Goal: Transaction & Acquisition: Purchase product/service

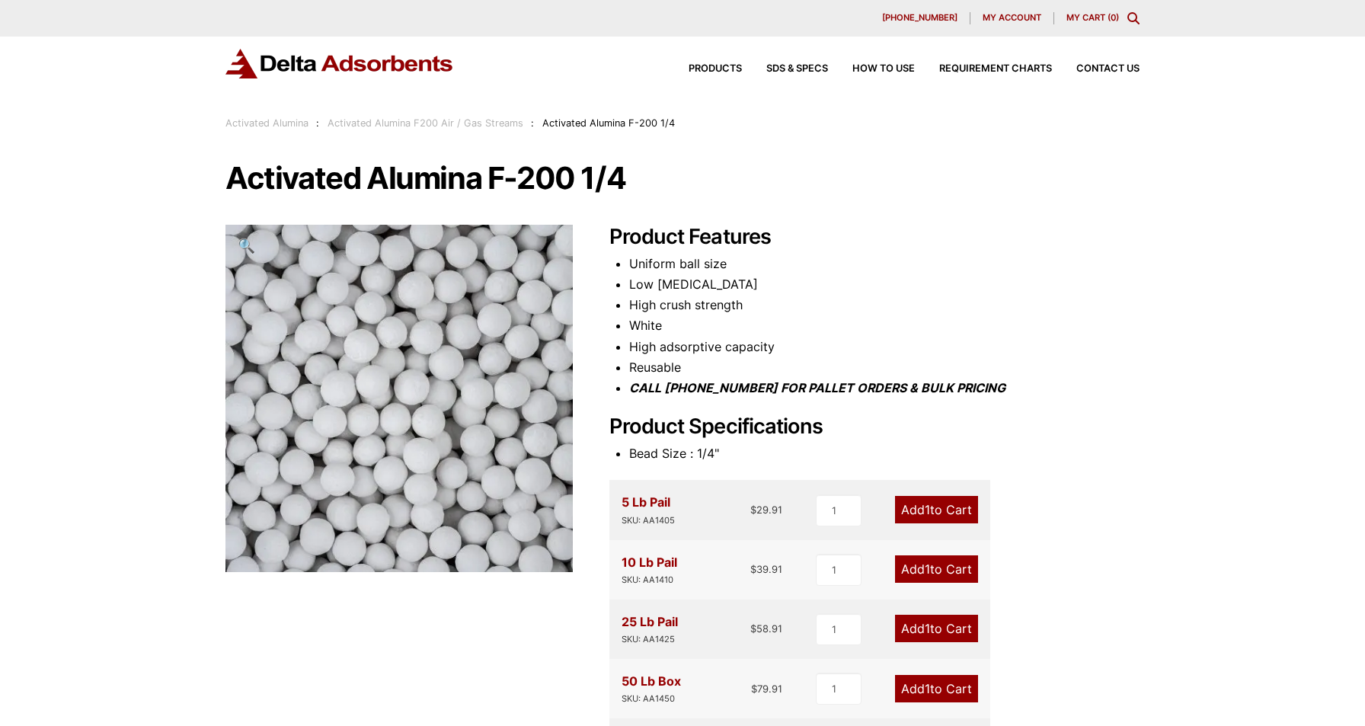
click at [938, 567] on link "Add 1 to Cart" at bounding box center [936, 568] width 83 height 27
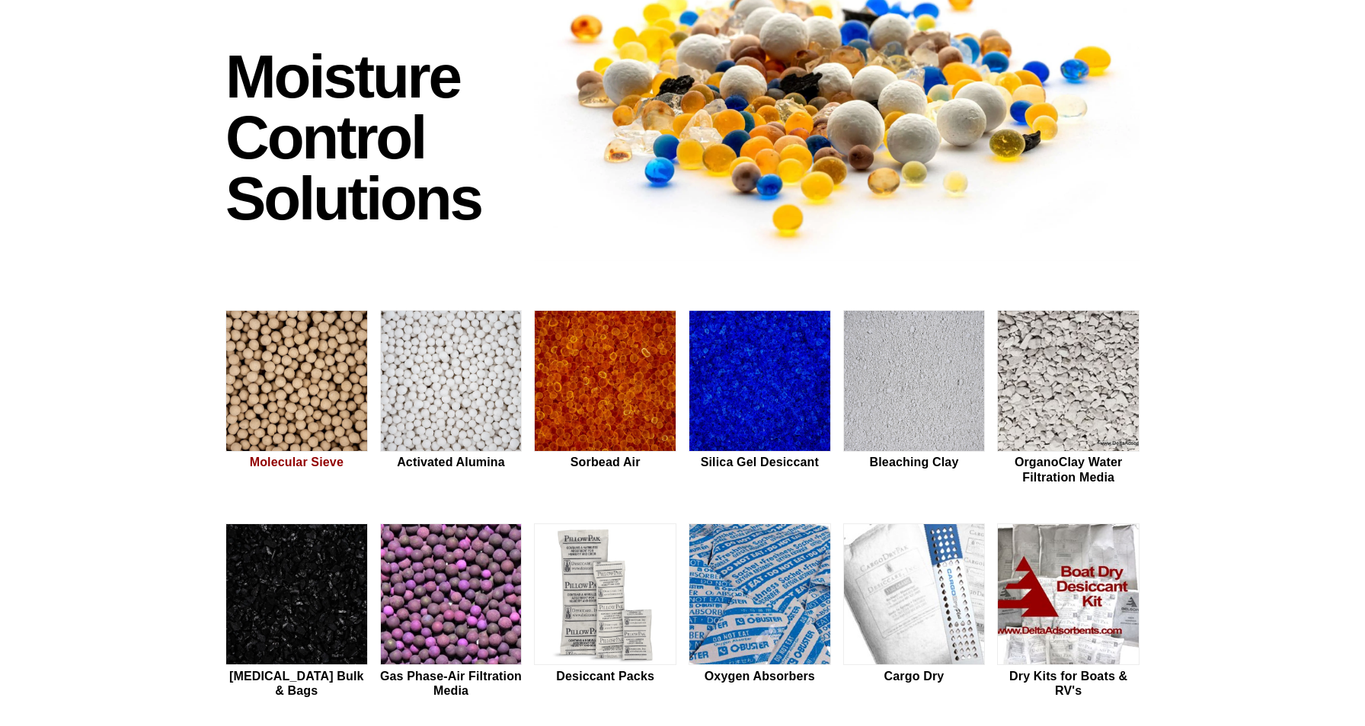
scroll to position [162, 0]
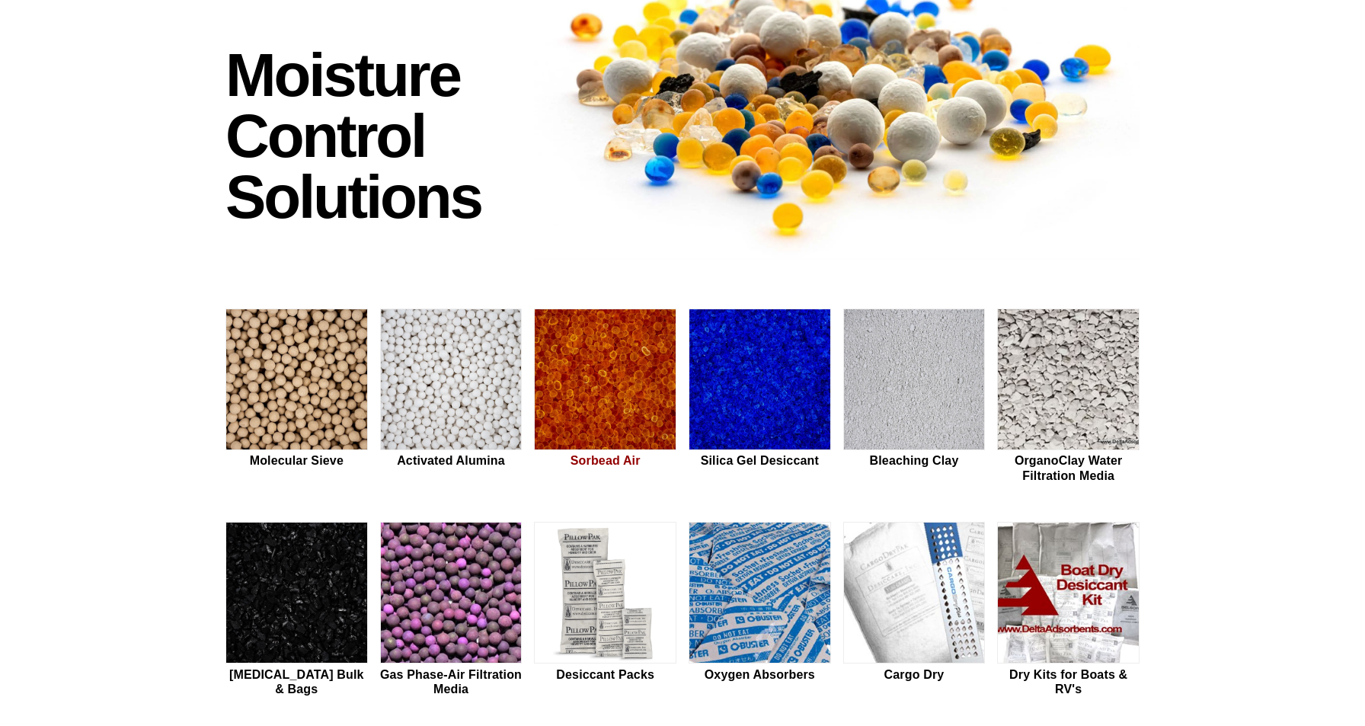
click at [609, 397] on img at bounding box center [605, 380] width 141 height 142
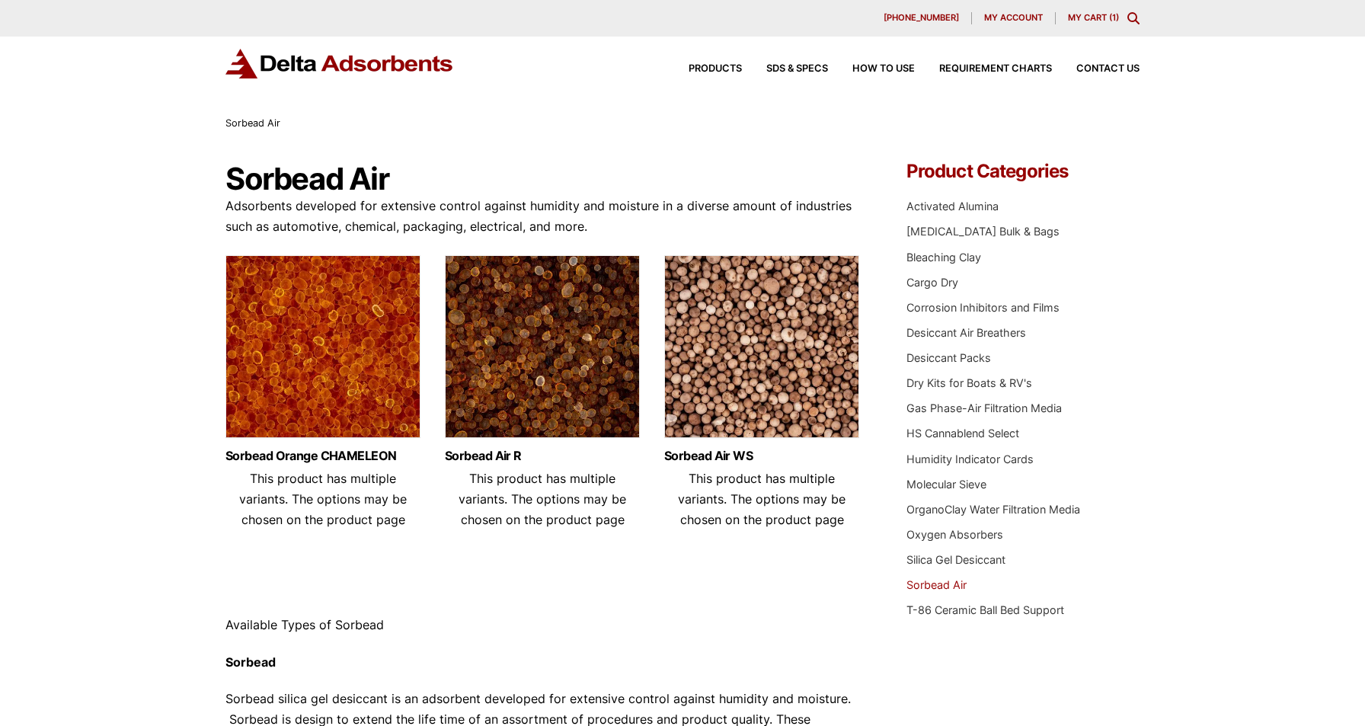
click at [350, 407] on img at bounding box center [322, 350] width 195 height 190
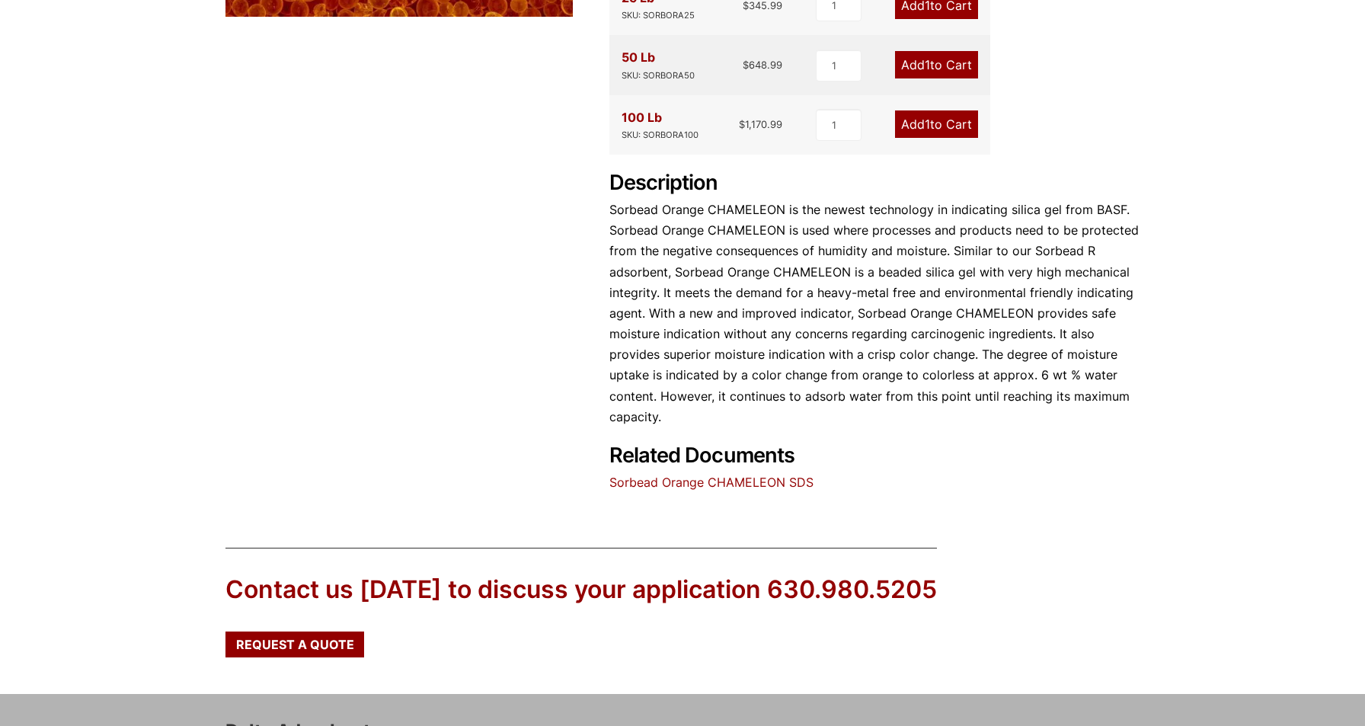
scroll to position [556, 0]
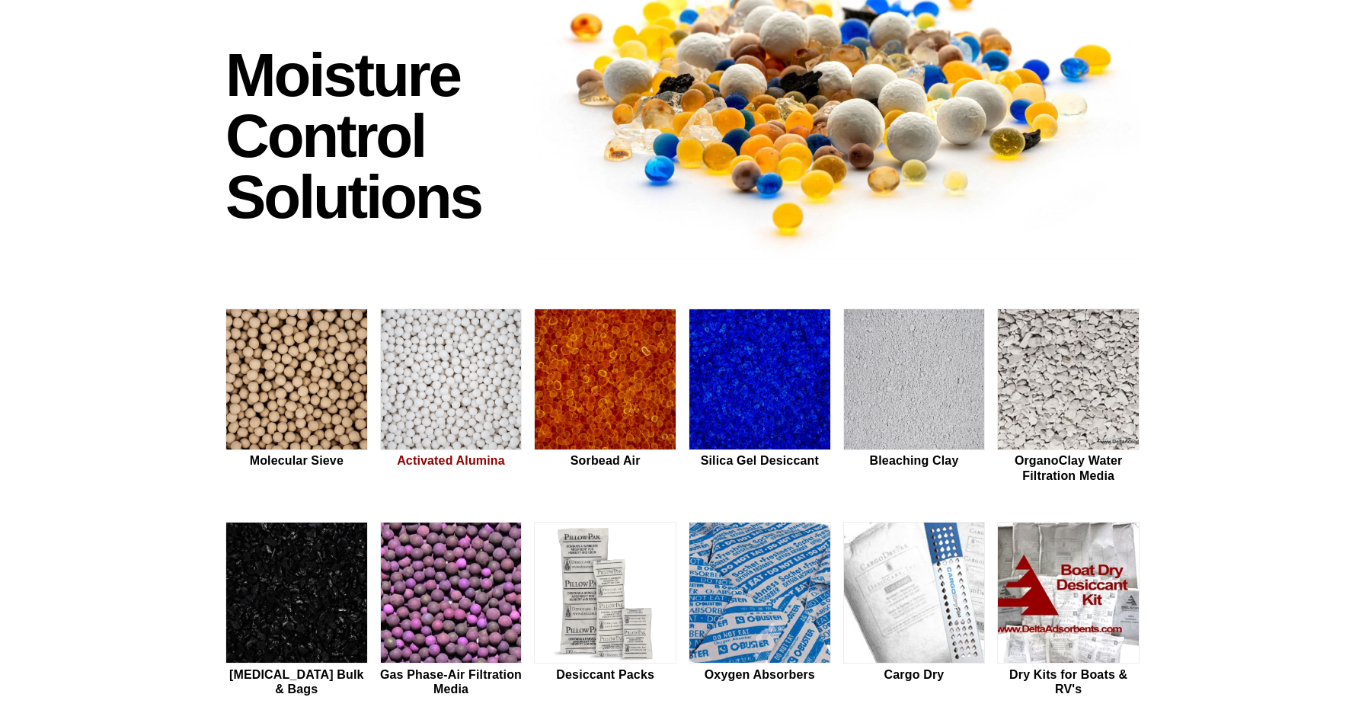
click at [475, 419] on img at bounding box center [451, 380] width 141 height 142
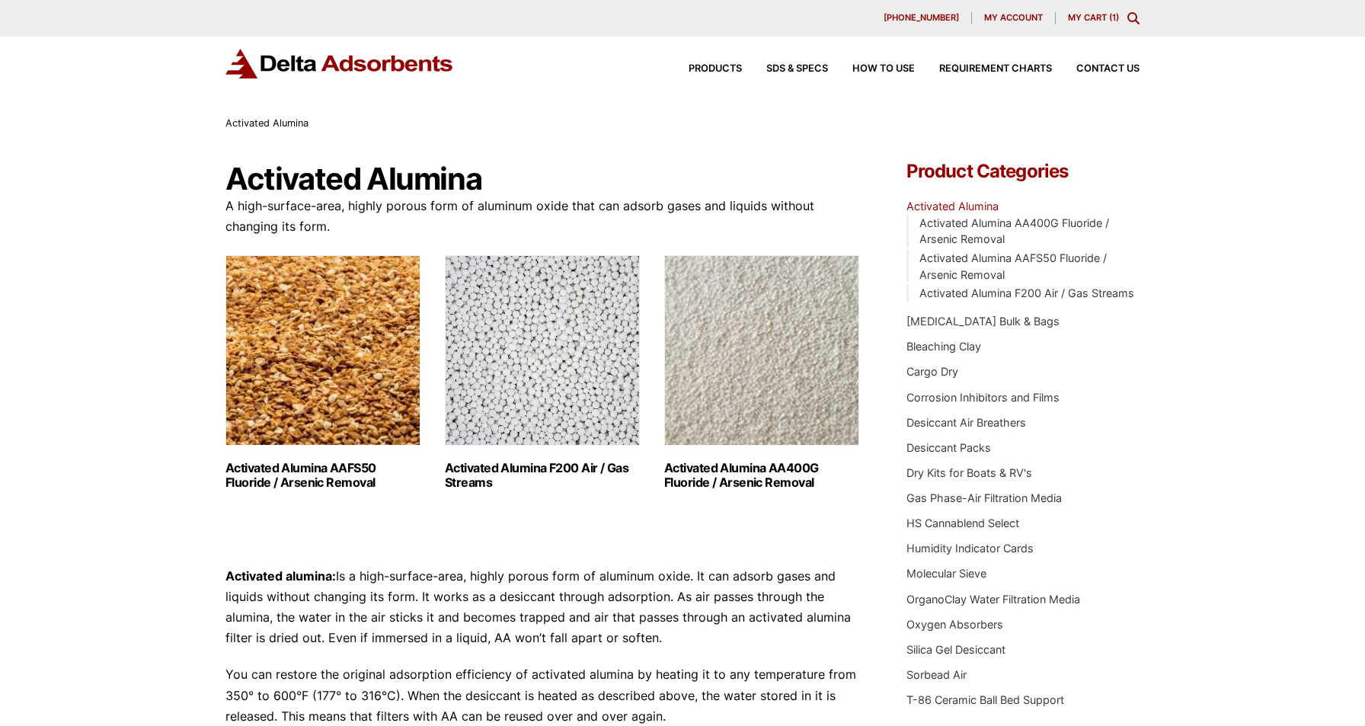
click at [533, 380] on img "Visit product category Activated Alumina F200 Air / Gas Streams" at bounding box center [542, 350] width 195 height 190
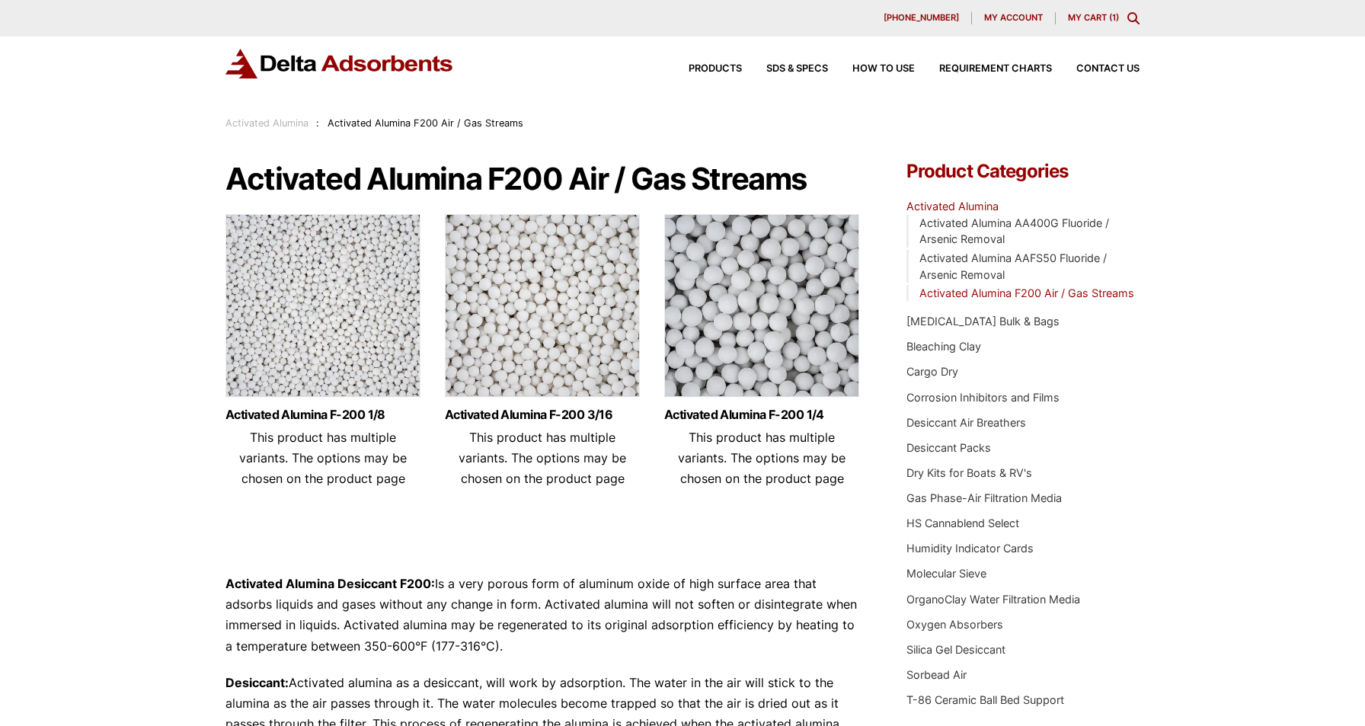
click at [767, 356] on img at bounding box center [761, 309] width 195 height 190
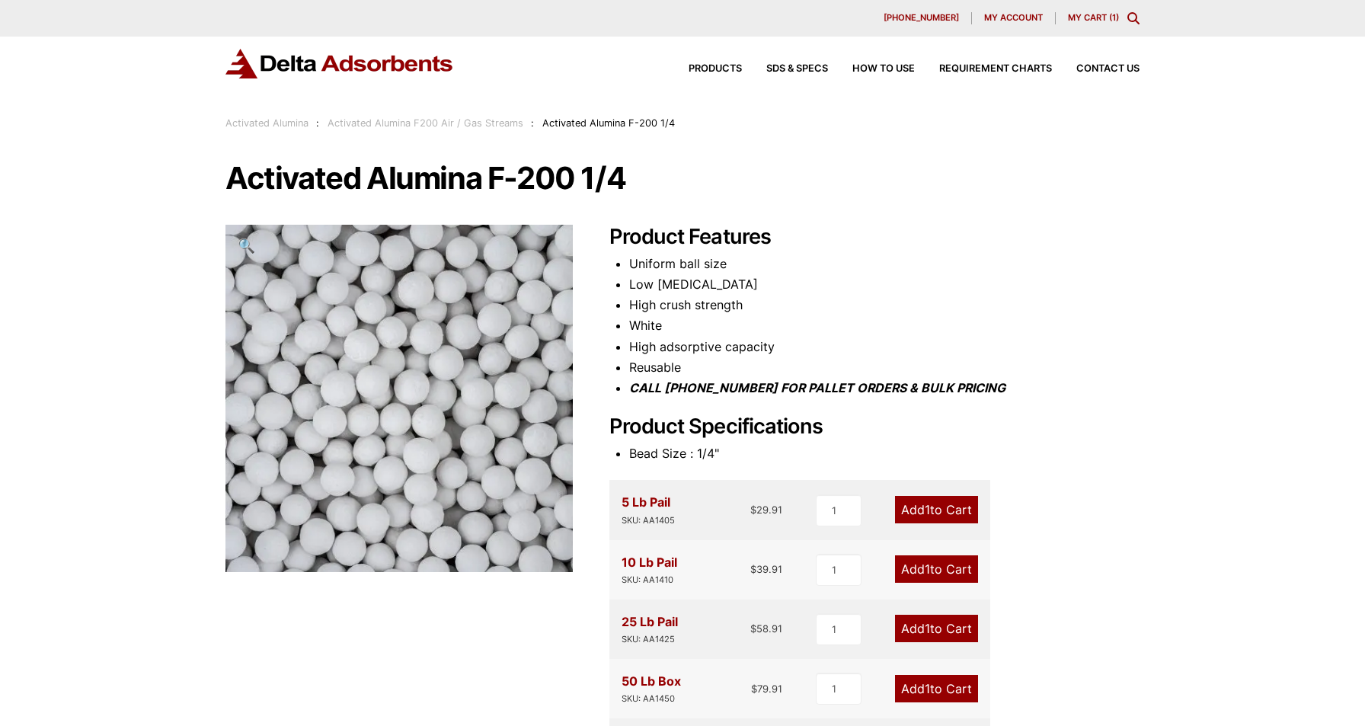
click at [934, 570] on link "Add 1 to Cart" at bounding box center [936, 568] width 83 height 27
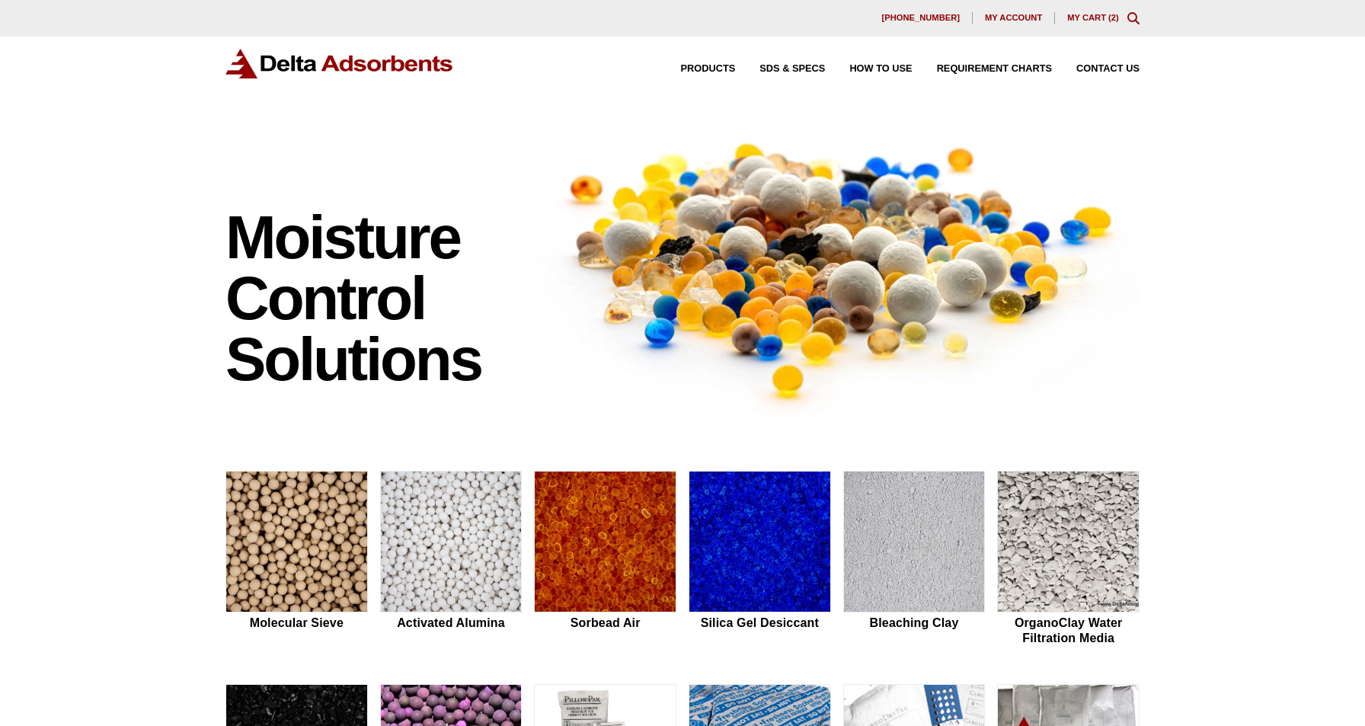
click at [1094, 21] on link "My Cart ( 2 )" at bounding box center [1093, 17] width 52 height 9
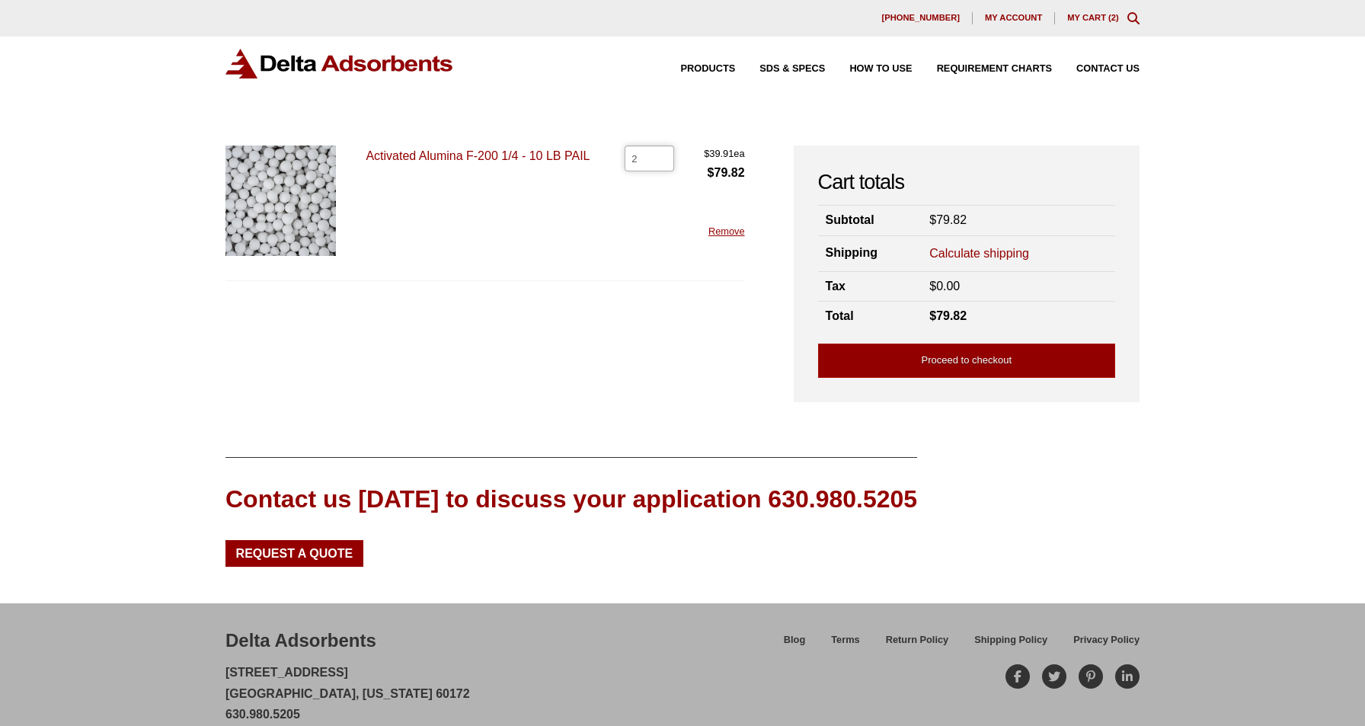
type input "1"
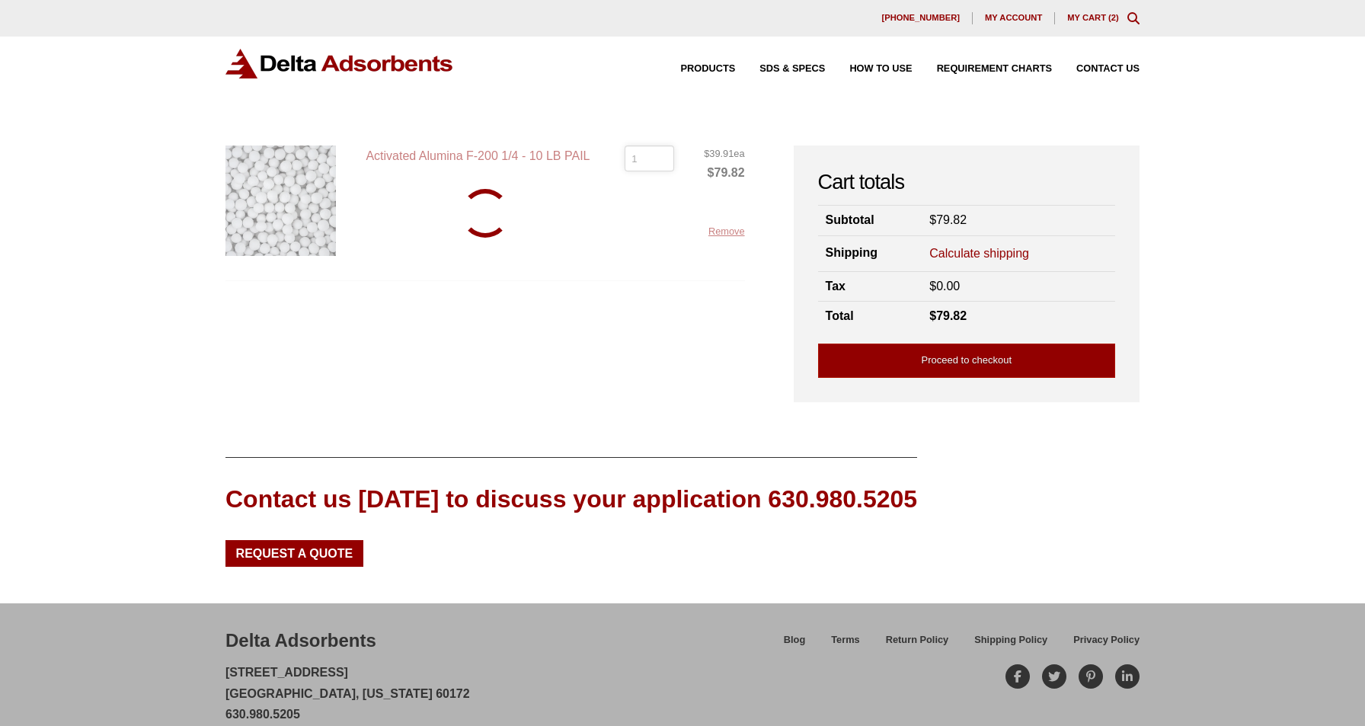
click at [660, 162] on input "1" at bounding box center [650, 158] width 50 height 26
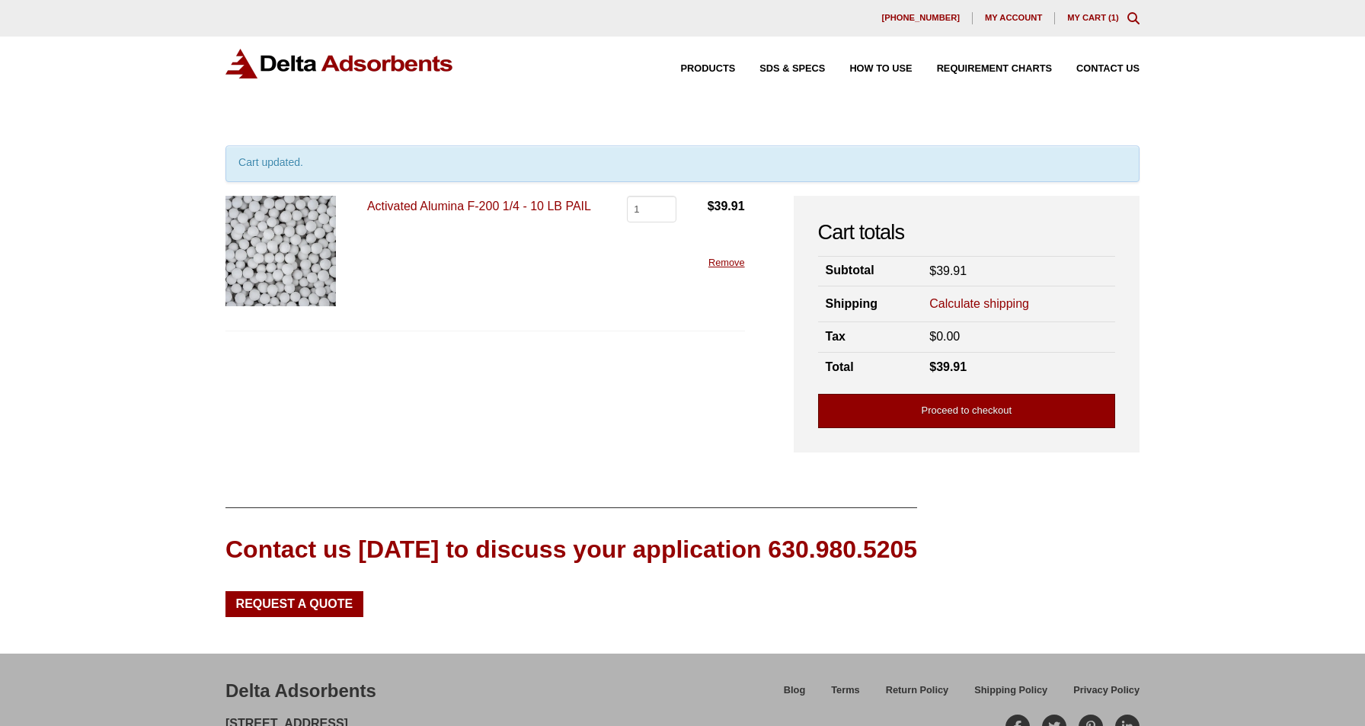
click at [954, 409] on link "Proceed to checkout" at bounding box center [966, 411] width 297 height 34
click at [731, 262] on link "Remove" at bounding box center [726, 262] width 37 height 11
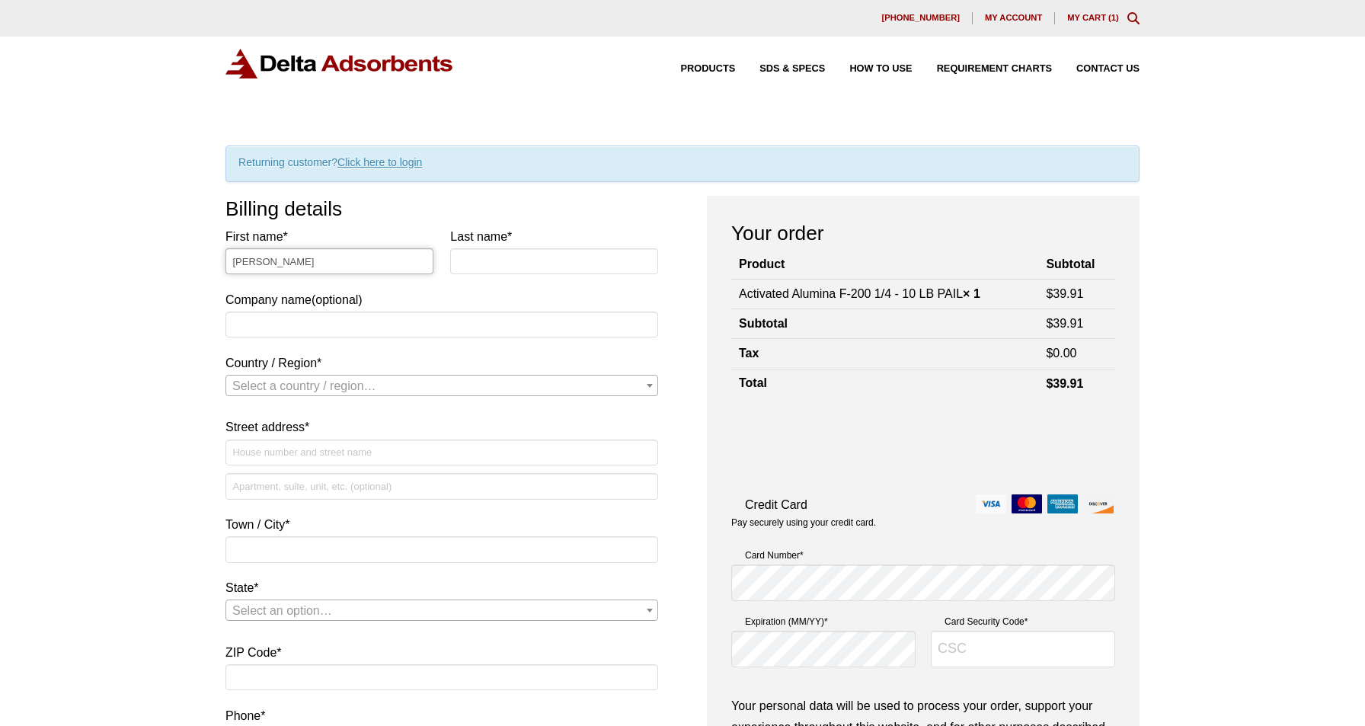
type input "Steven"
type input "Bicknell"
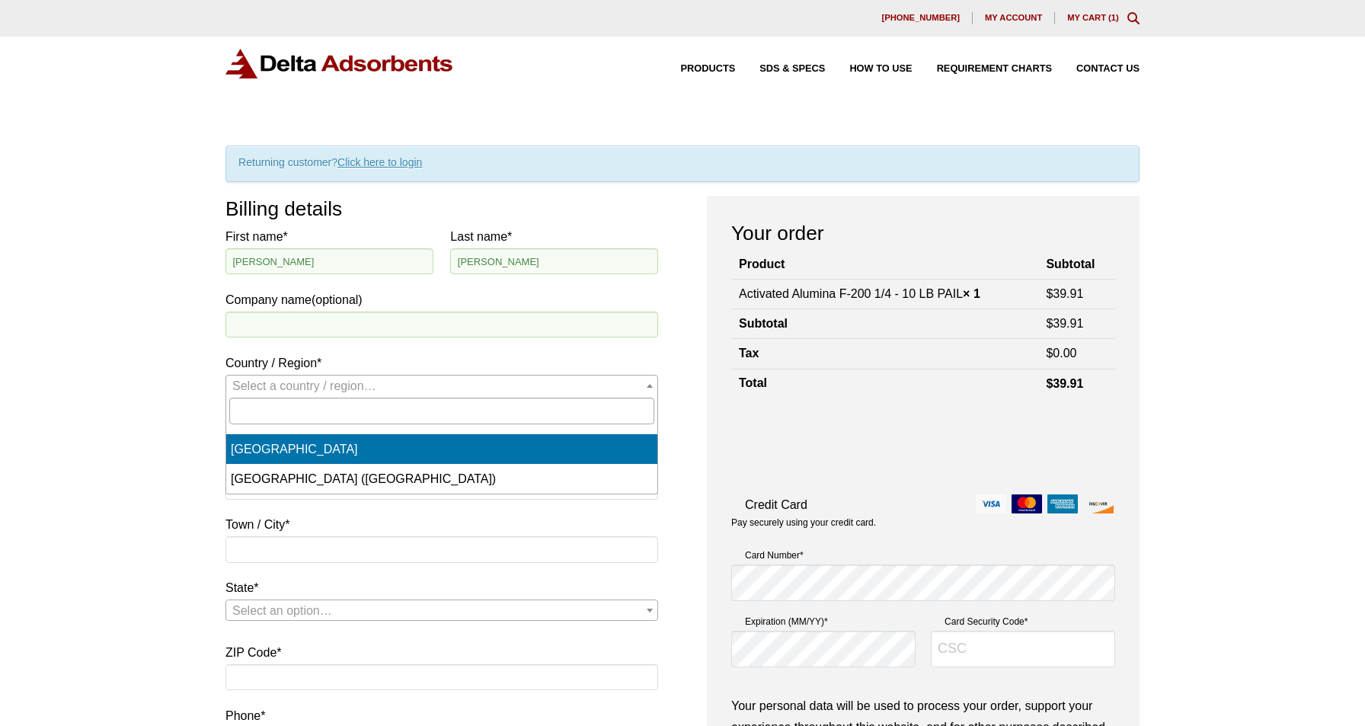
click at [375, 391] on span "Select a country / region…" at bounding box center [304, 385] width 144 height 13
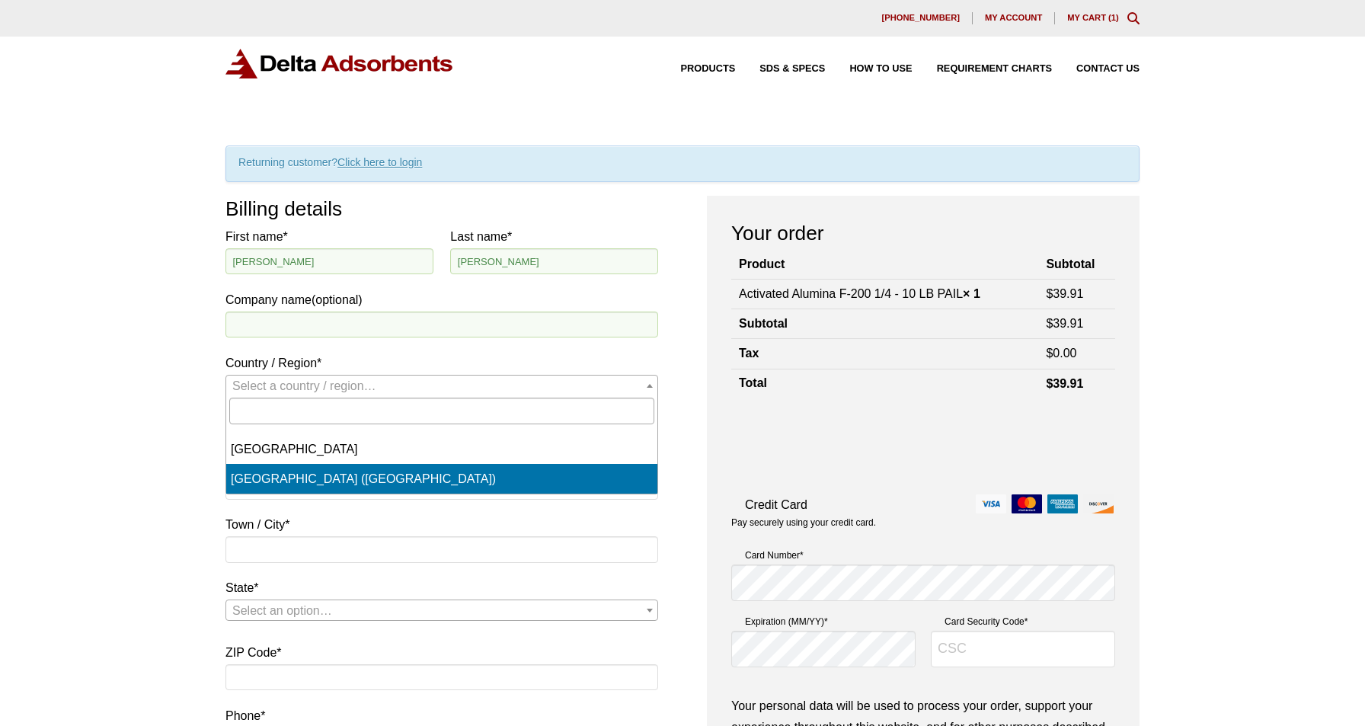
select select "US"
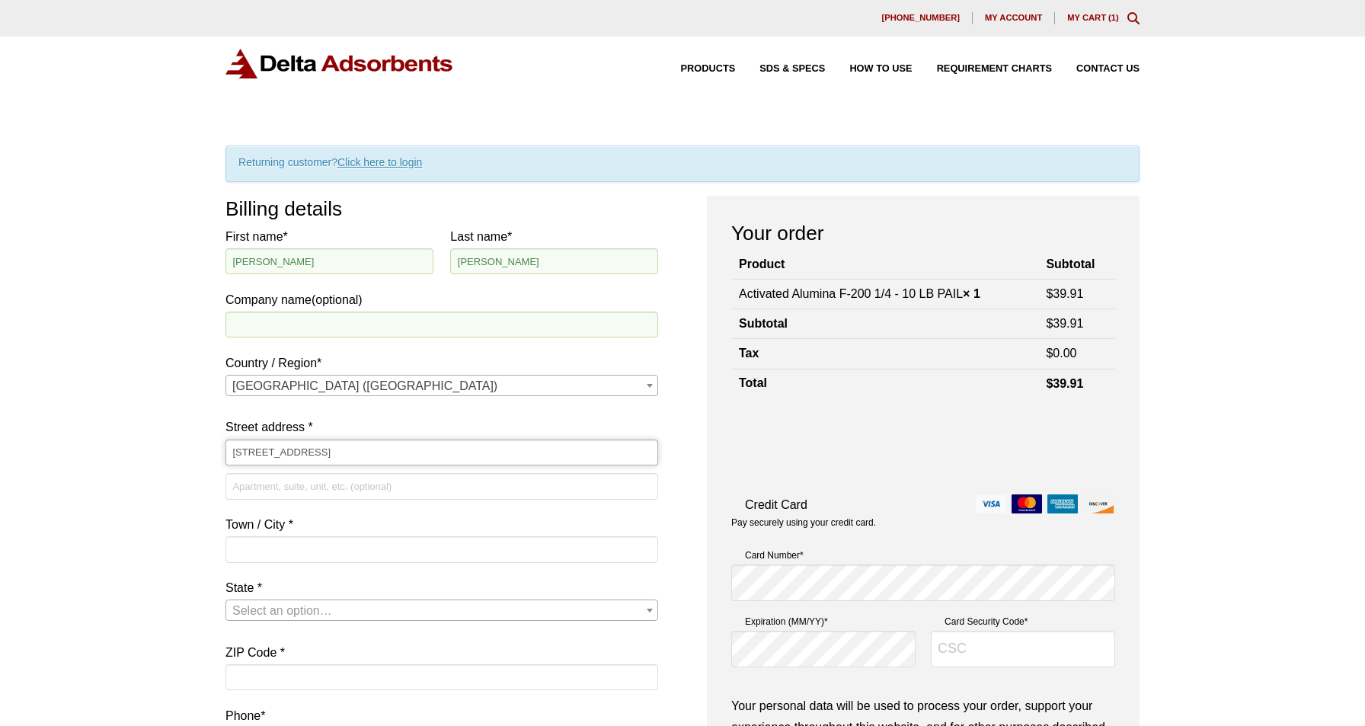
type input "[STREET_ADDRESS]"
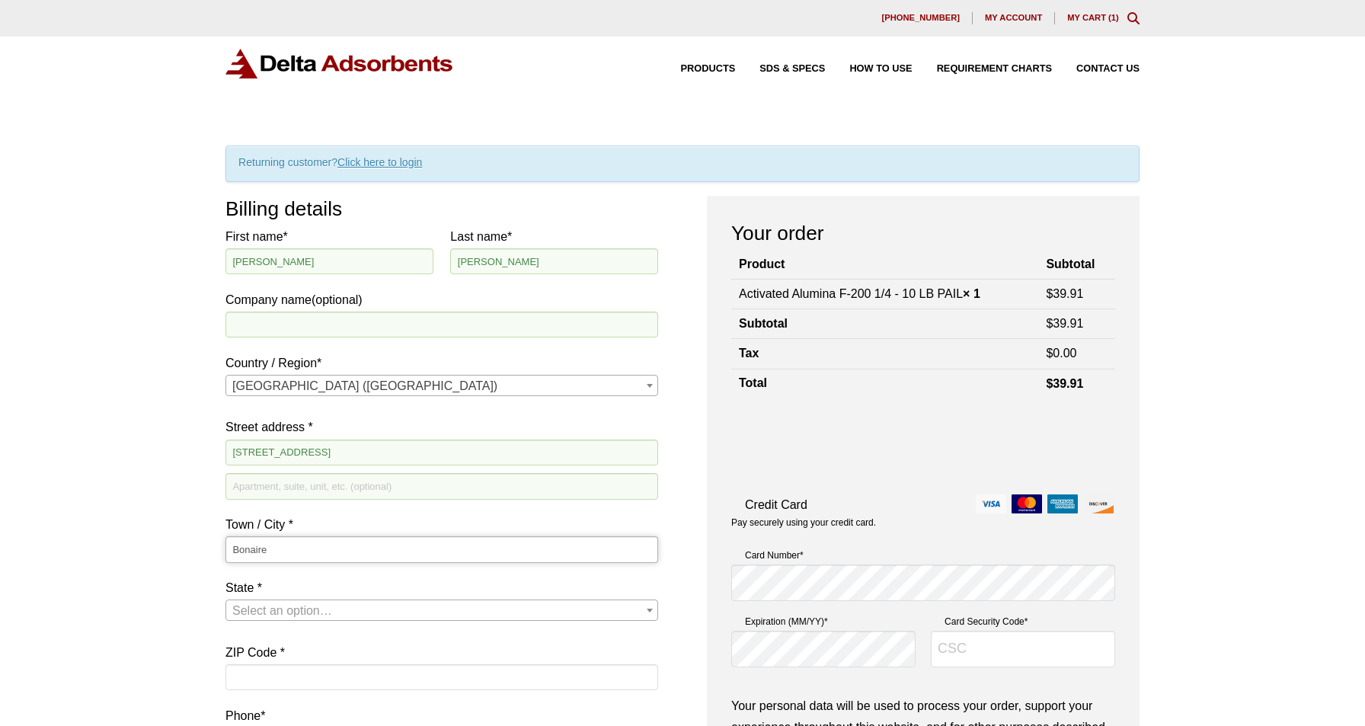
type input "Bonaire"
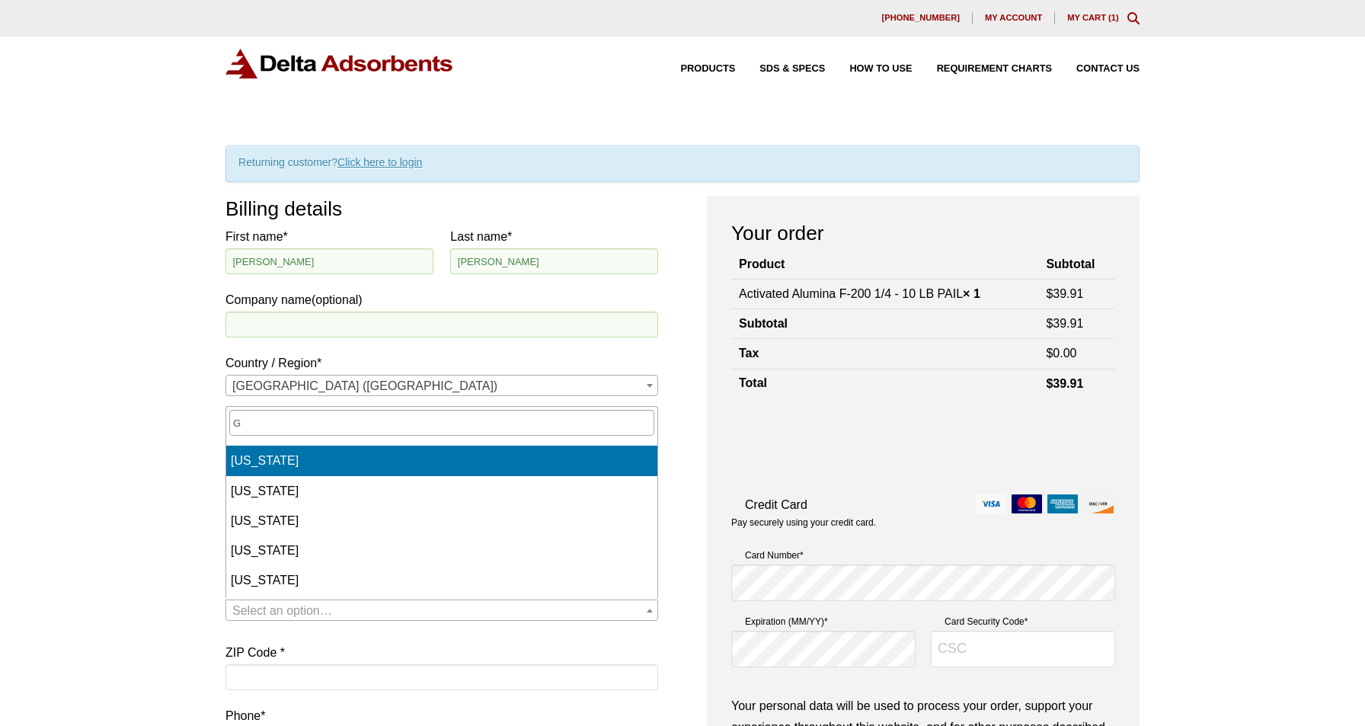
select select "GA"
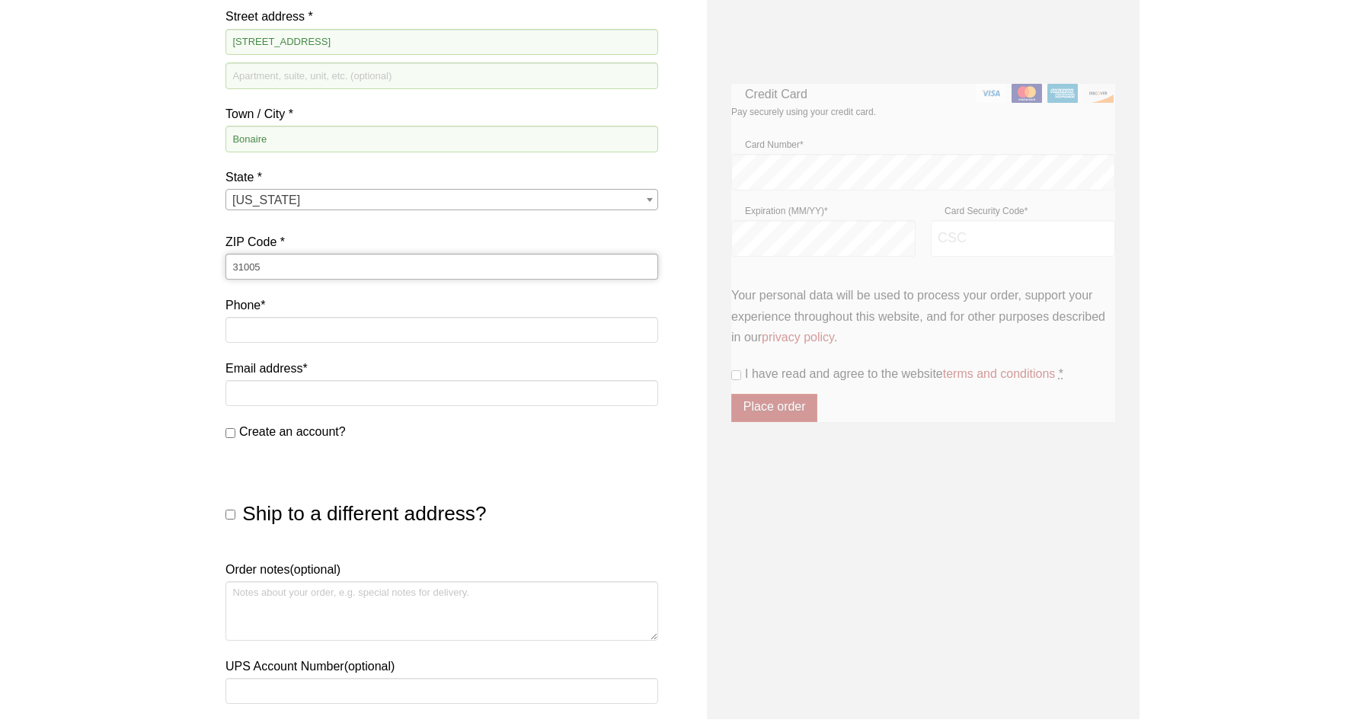
scroll to position [358, 0]
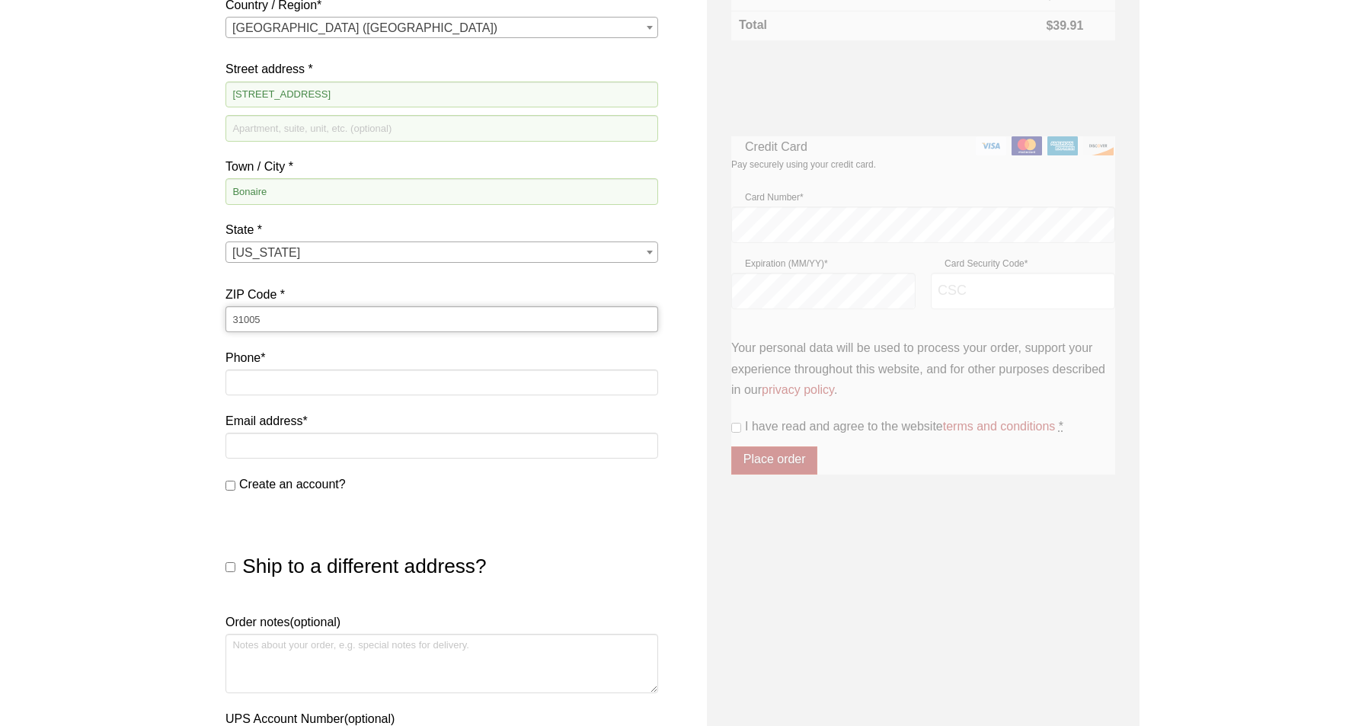
type input "31005"
click at [70, 483] on div "Our website has detected that you are using an outdated browser that will preve…" at bounding box center [682, 390] width 1365 height 1497
click at [247, 396] on p "Phone *" at bounding box center [441, 375] width 433 height 56
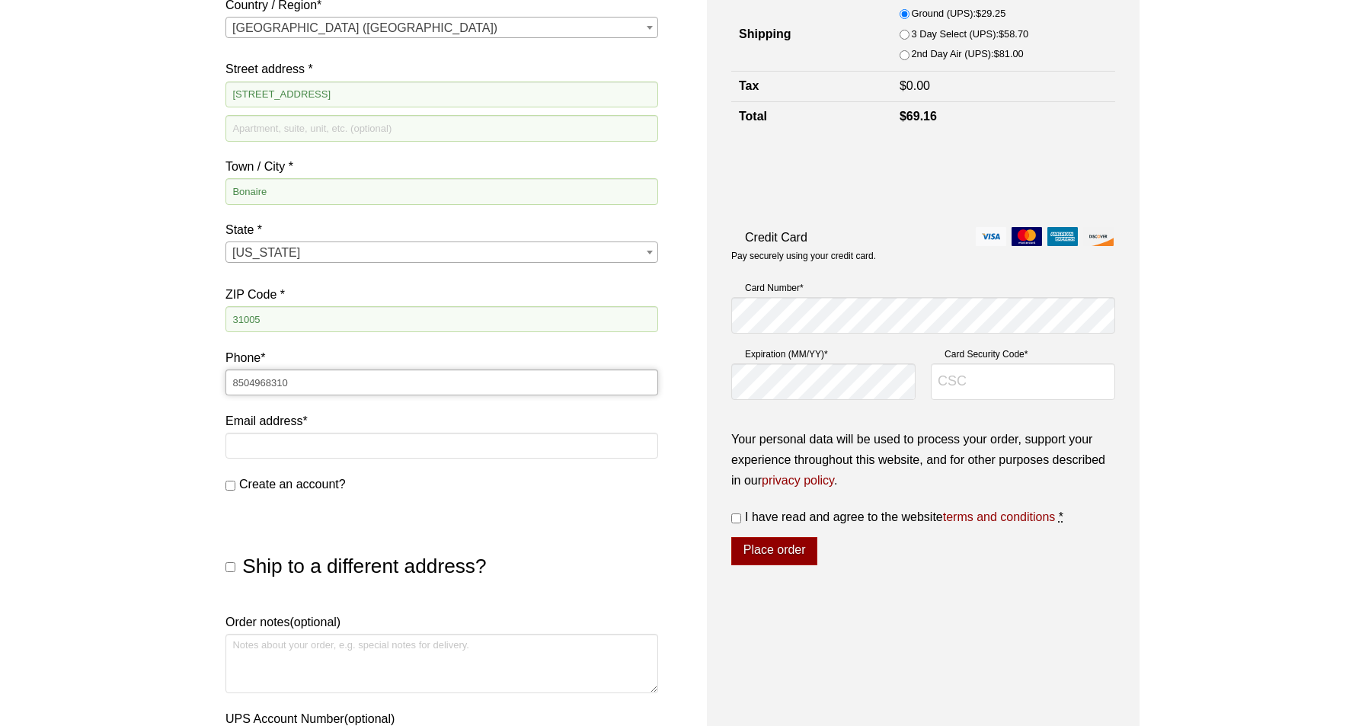
type input "8504968310"
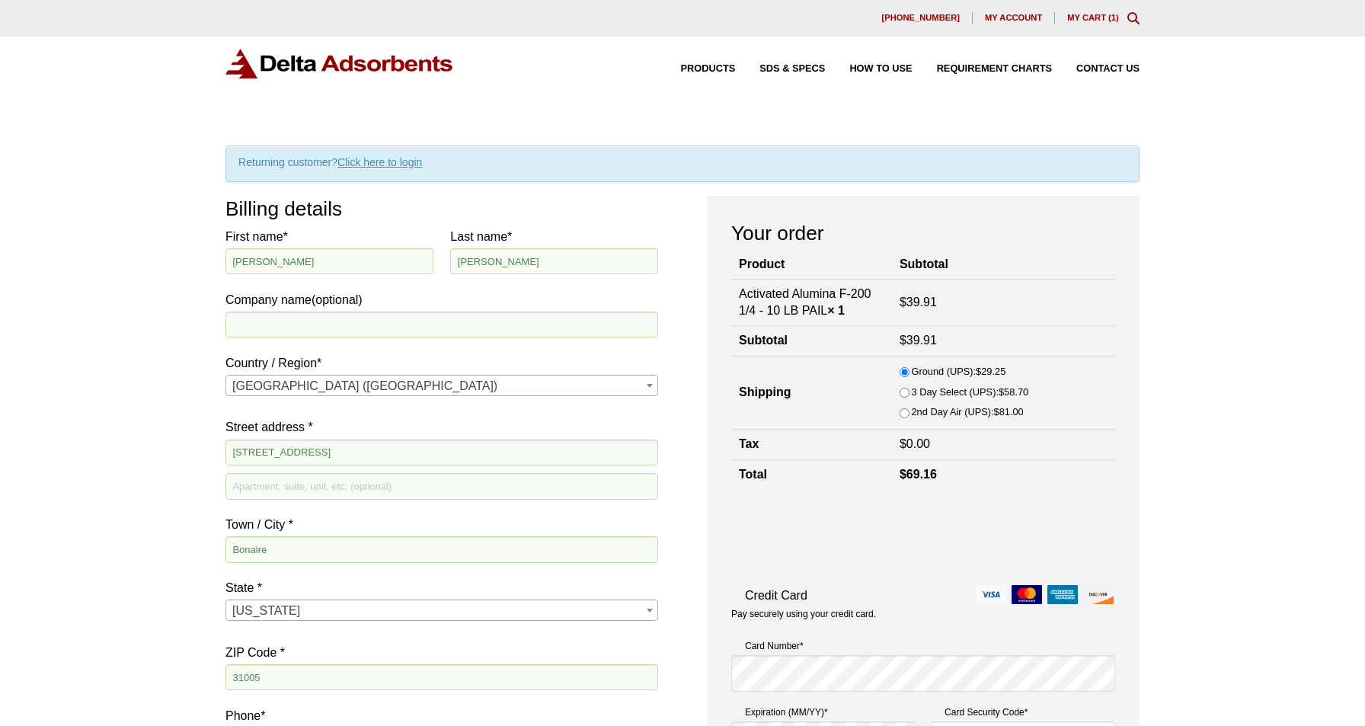
scroll to position [0, 0]
type input "steven@thebicknells.com"
click at [1015, 372] on li "Ground (UPS): $ 29.25" at bounding box center [1003, 373] width 208 height 21
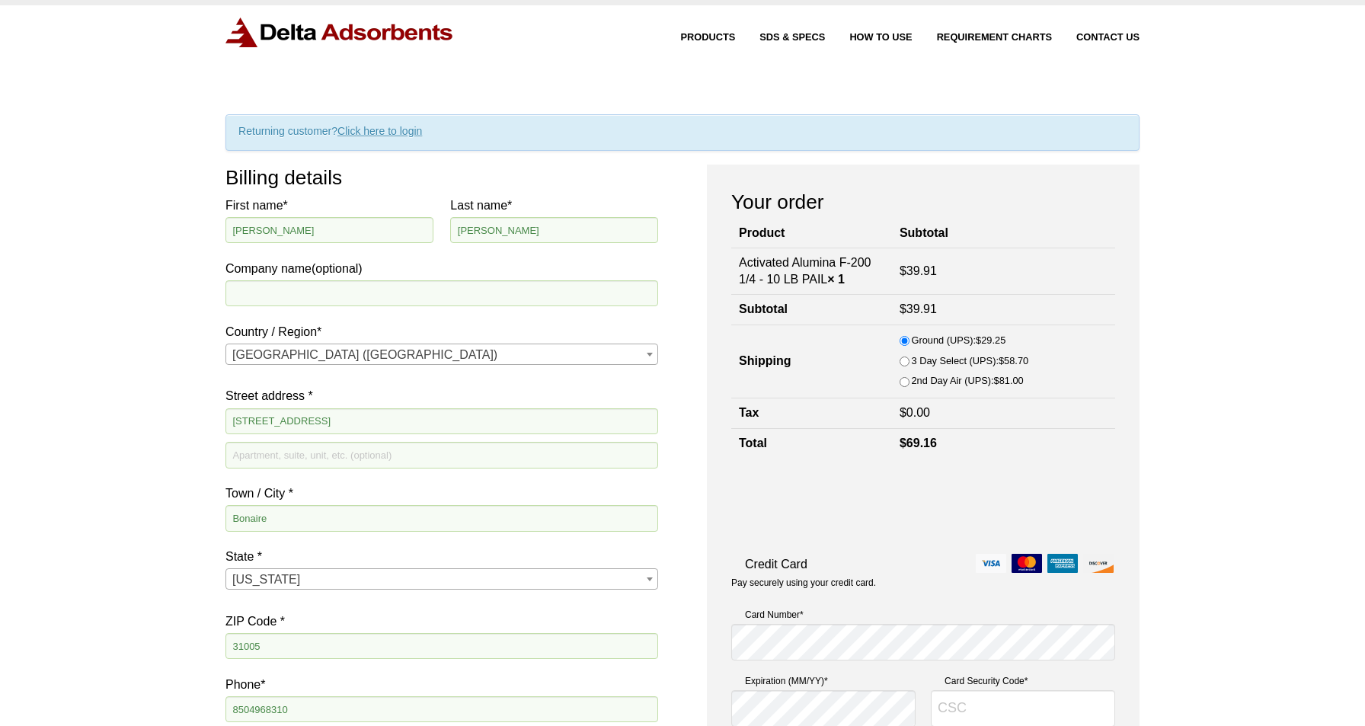
scroll to position [30, 0]
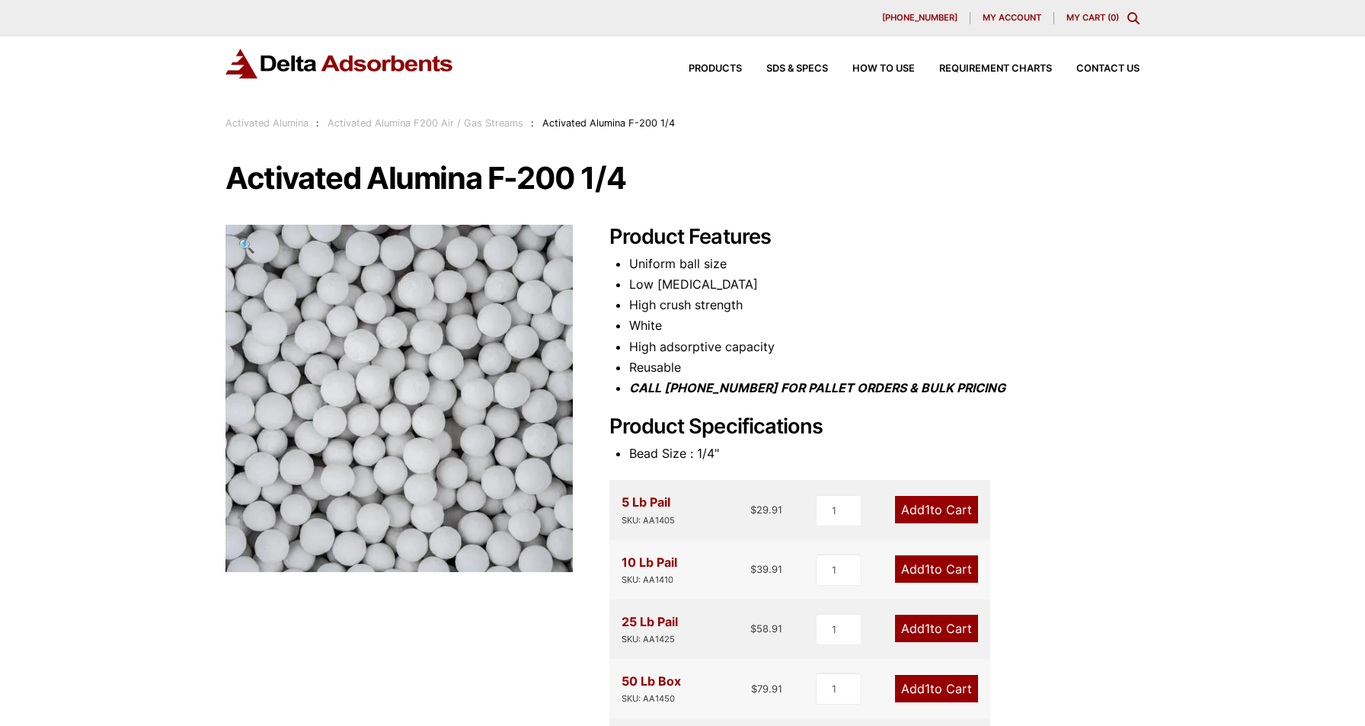
click at [905, 517] on link "Add 1 to Cart" at bounding box center [936, 509] width 83 height 27
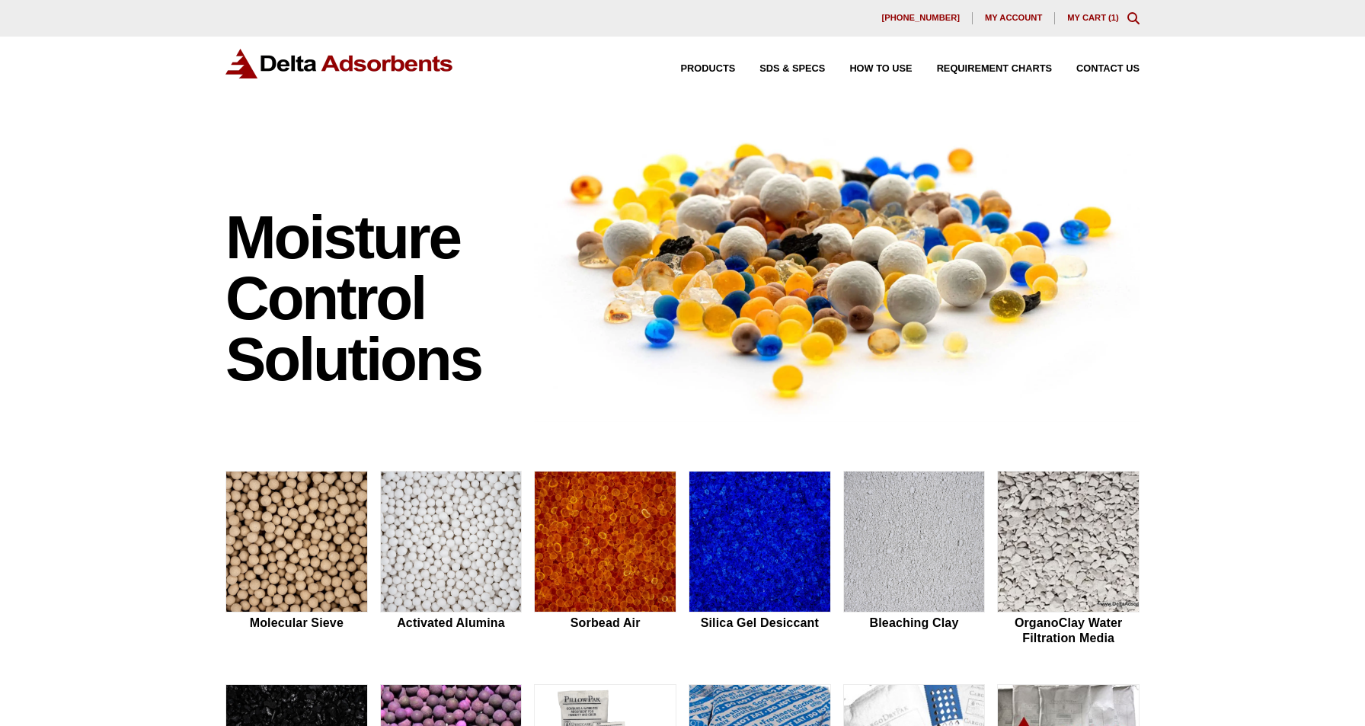
click at [1094, 18] on link "My Cart ( 1 )" at bounding box center [1093, 17] width 52 height 9
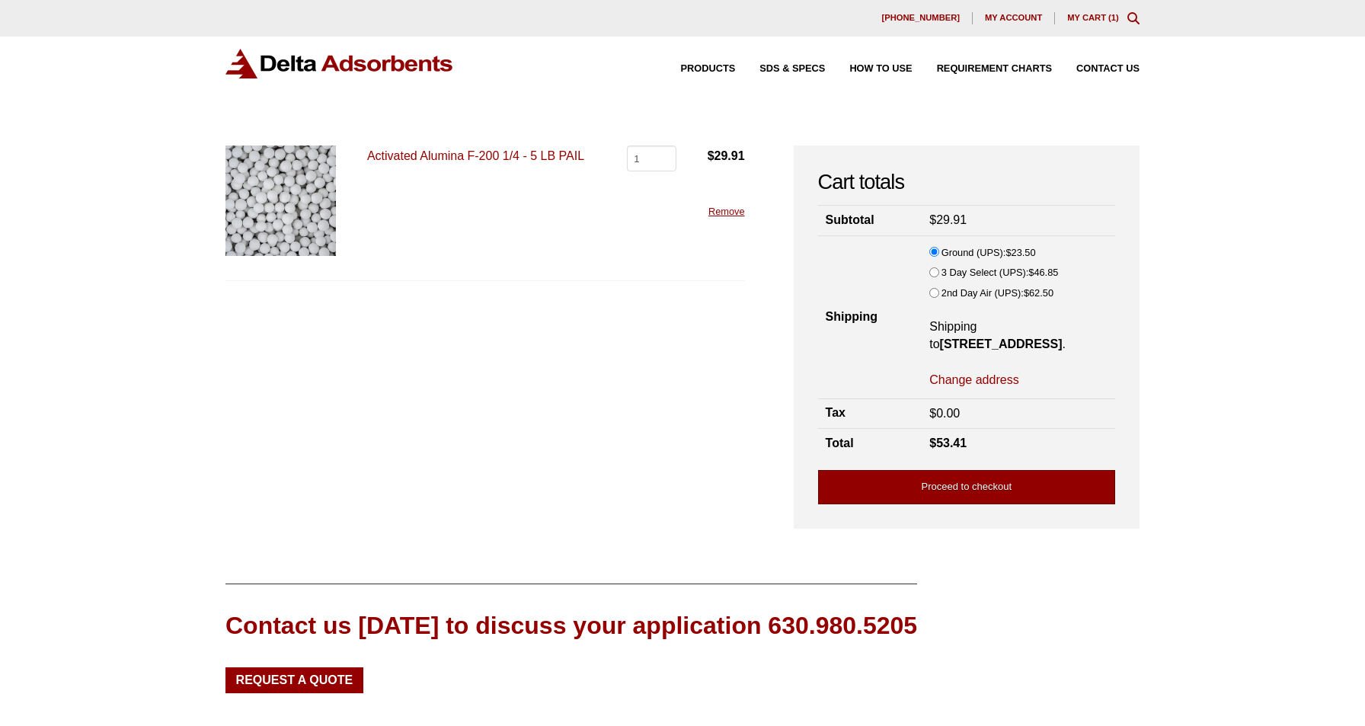
click at [921, 480] on link "Proceed to checkout" at bounding box center [966, 487] width 297 height 34
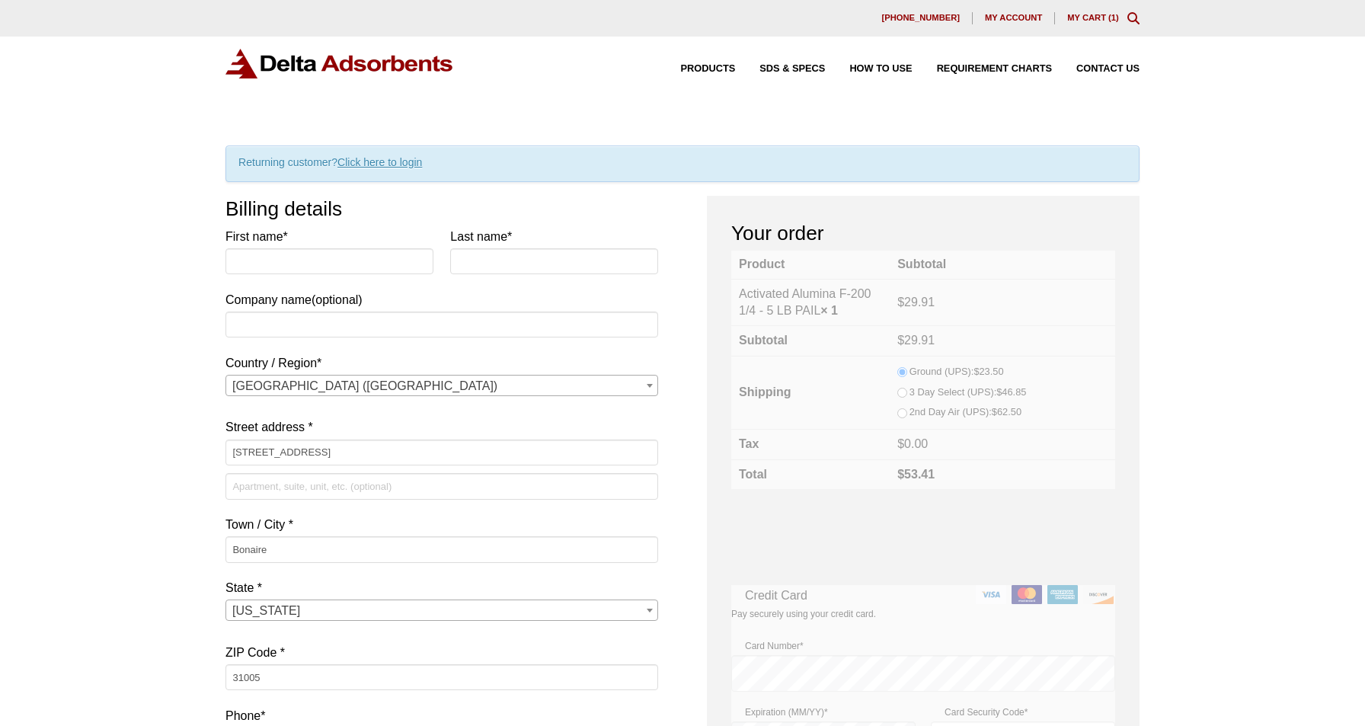
select select "GA"
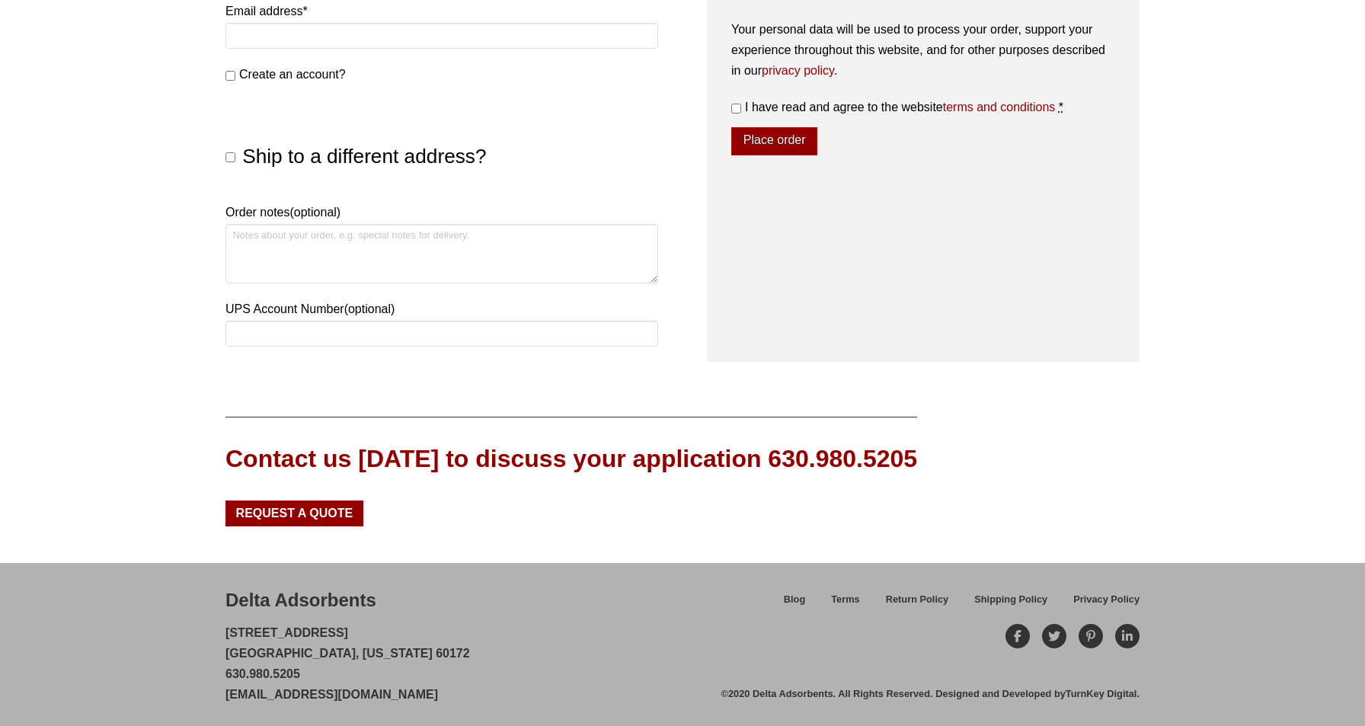
scroll to position [766, 0]
